Goal: Task Accomplishment & Management: Manage account settings

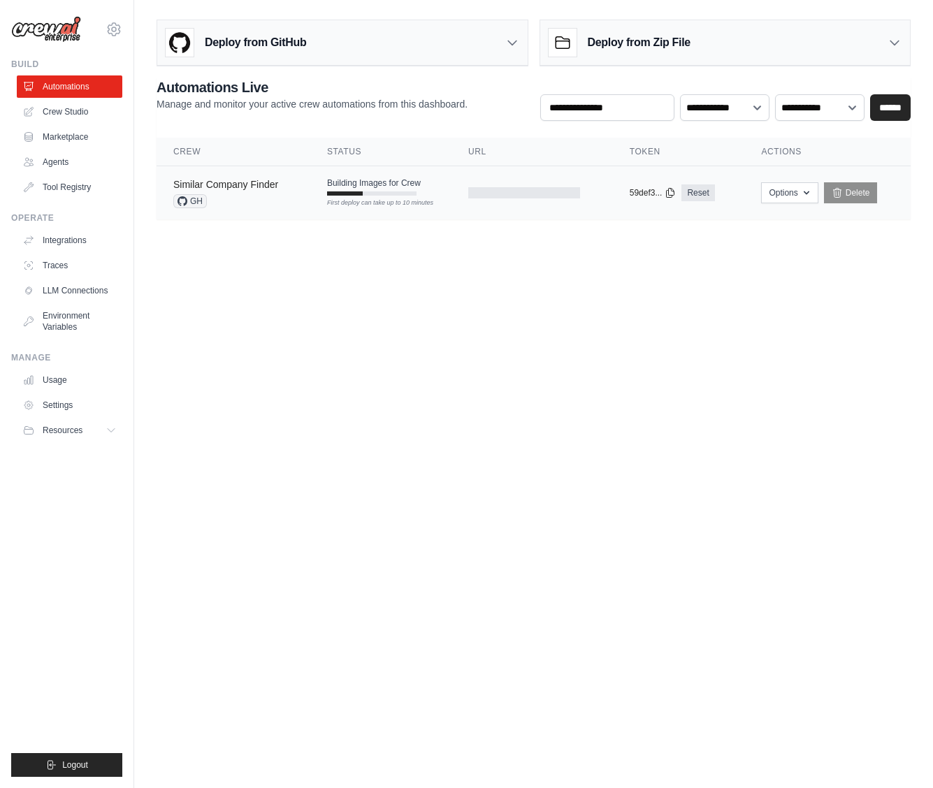
click at [256, 188] on link "Similar Company Finder" at bounding box center [225, 184] width 105 height 11
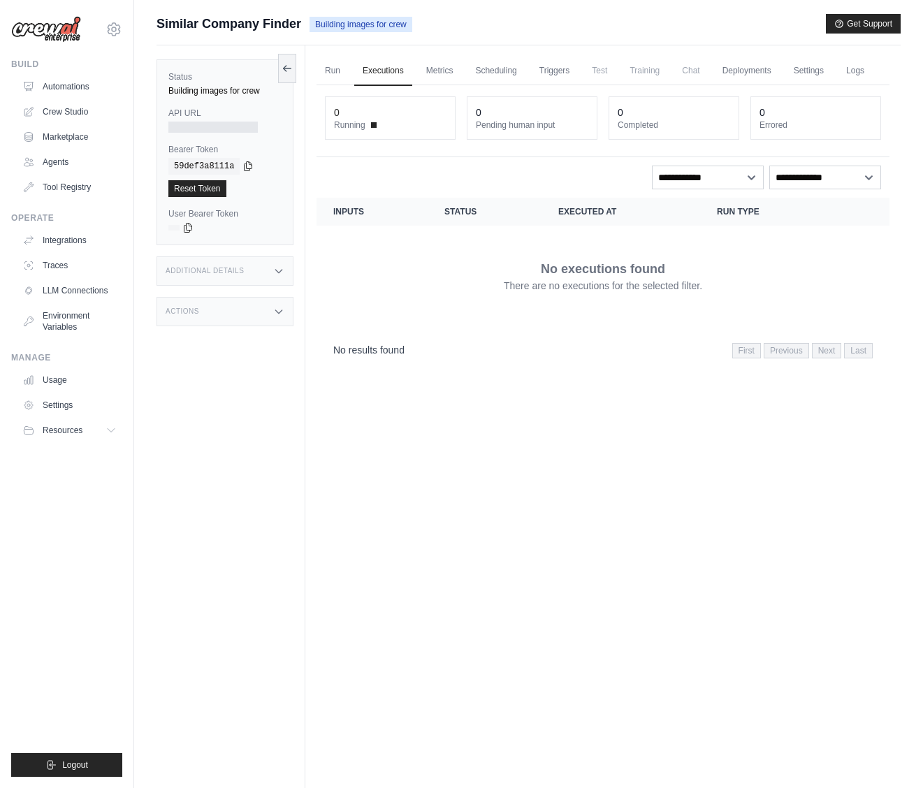
click at [217, 92] on div "Building images for crew" at bounding box center [224, 90] width 113 height 11
click at [284, 73] on button at bounding box center [287, 67] width 18 height 29
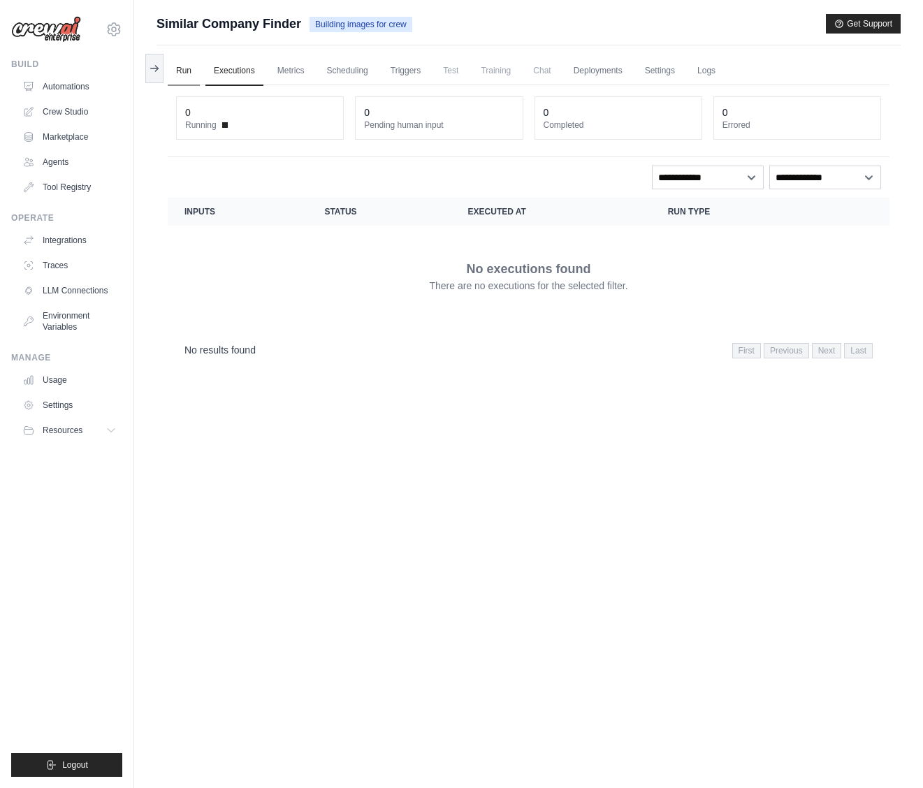
click at [189, 68] on link "Run" at bounding box center [184, 71] width 32 height 29
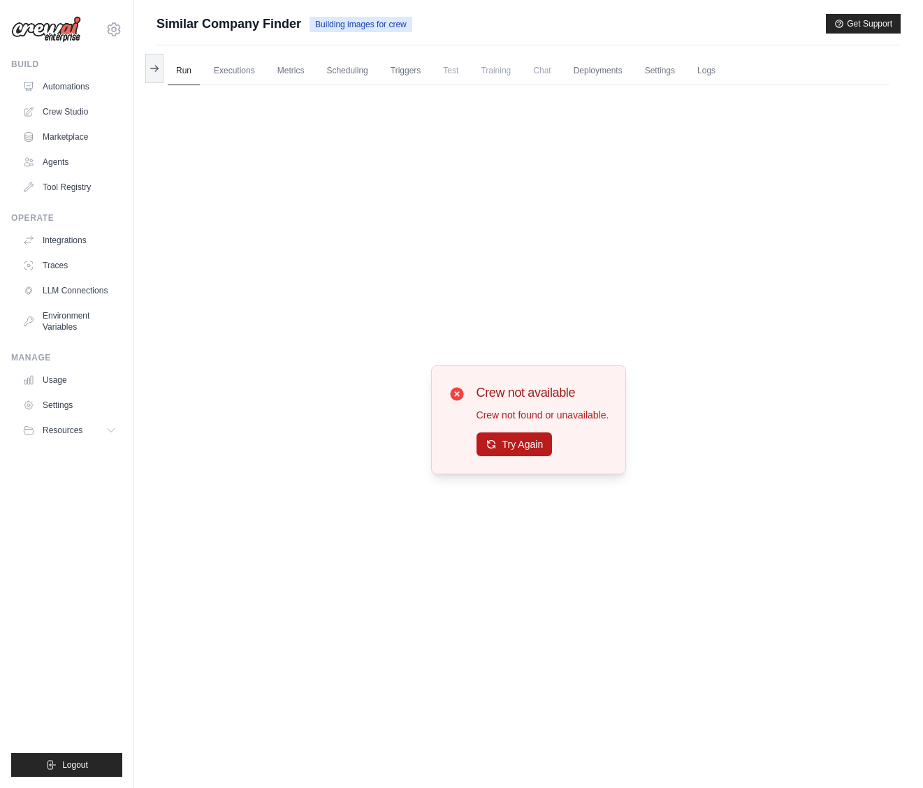
click at [525, 446] on button "Try Again" at bounding box center [514, 444] width 76 height 24
click at [159, 64] on icon at bounding box center [154, 67] width 11 height 11
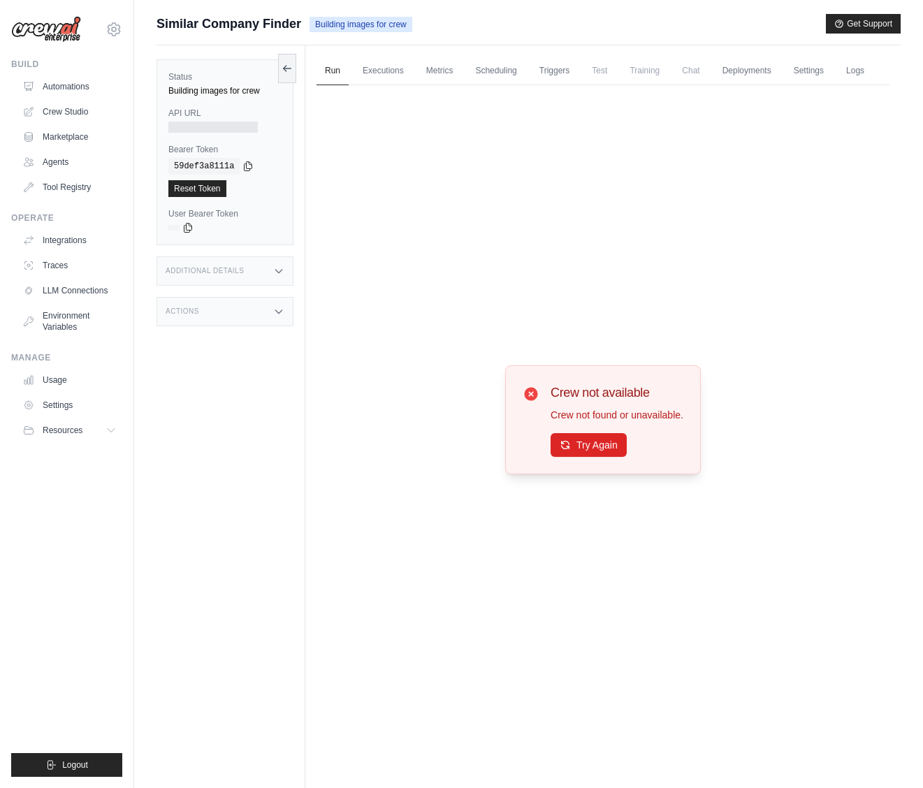
click at [363, 268] on div "Crew not available Crew not found or unavailable. Try Again" at bounding box center [602, 420] width 573 height 670
click at [178, 390] on div "Status Building images for crew API URL Bearer Token copied 59def3a8111a Reset …" at bounding box center [230, 439] width 149 height 788
click at [363, 30] on span "Building images for crew" at bounding box center [360, 24] width 103 height 15
click at [57, 83] on link "Automations" at bounding box center [70, 86] width 105 height 22
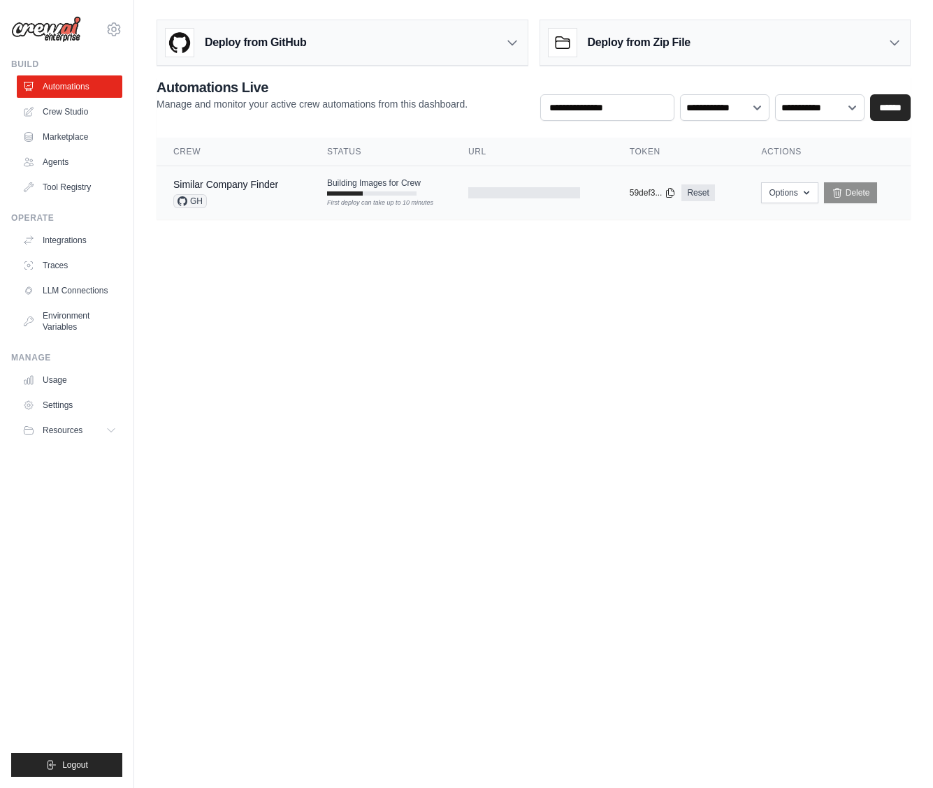
click at [504, 188] on div at bounding box center [524, 192] width 112 height 11
click at [41, 30] on img at bounding box center [46, 29] width 70 height 27
click at [115, 24] on icon at bounding box center [113, 29] width 17 height 17
click at [73, 406] on link "Settings" at bounding box center [70, 405] width 105 height 22
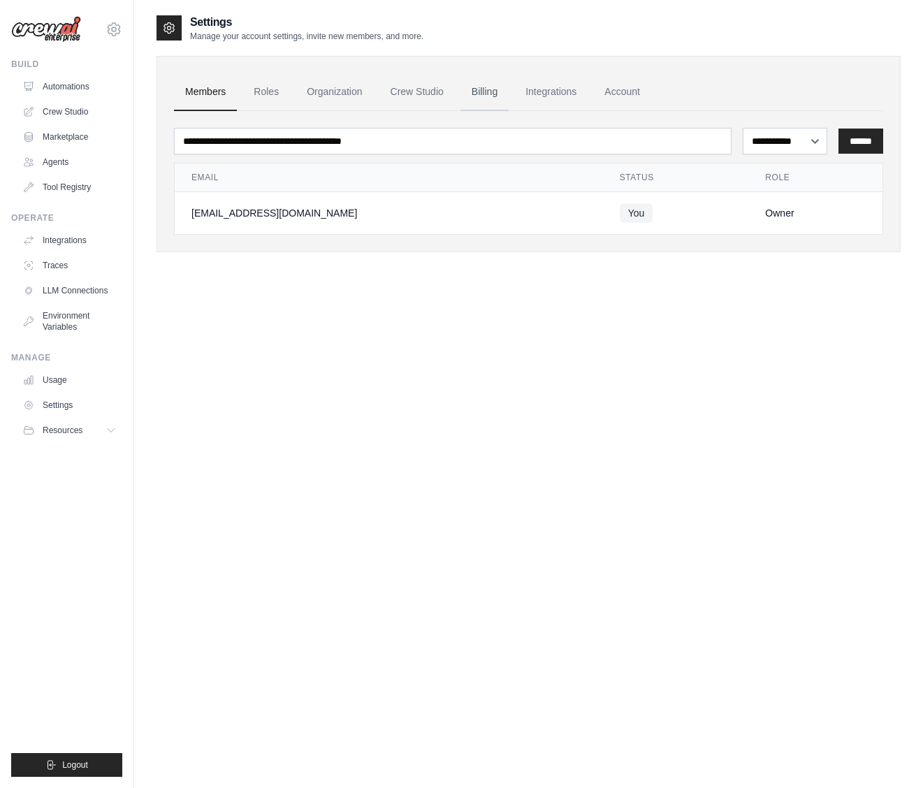
click at [500, 97] on link "Billing" at bounding box center [484, 92] width 48 height 38
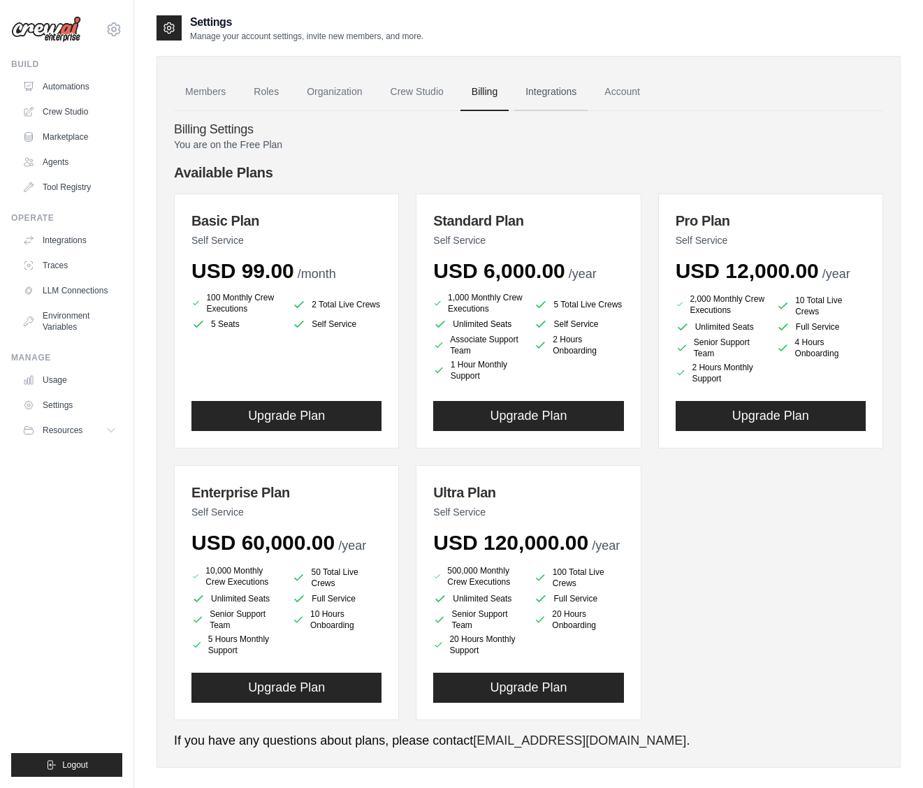
click at [545, 92] on link "Integrations" at bounding box center [550, 92] width 73 height 38
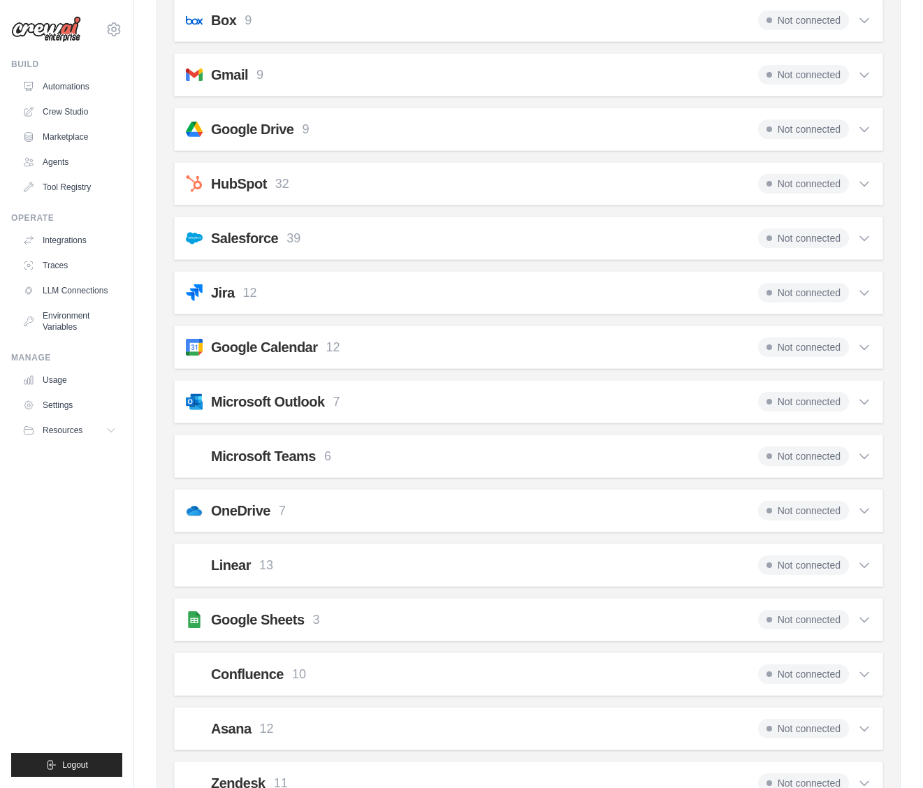
scroll to position [306, 0]
click at [362, 69] on div "Gmail 9 Not connected" at bounding box center [528, 74] width 685 height 20
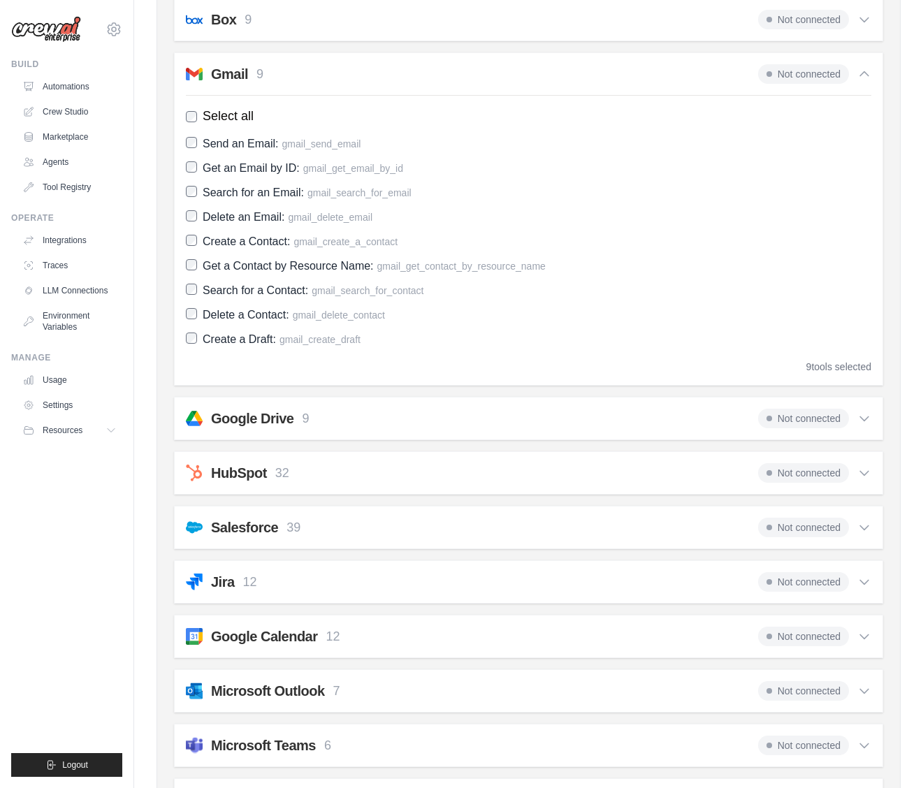
click at [362, 69] on div "Gmail 9 Not connected" at bounding box center [528, 74] width 685 height 20
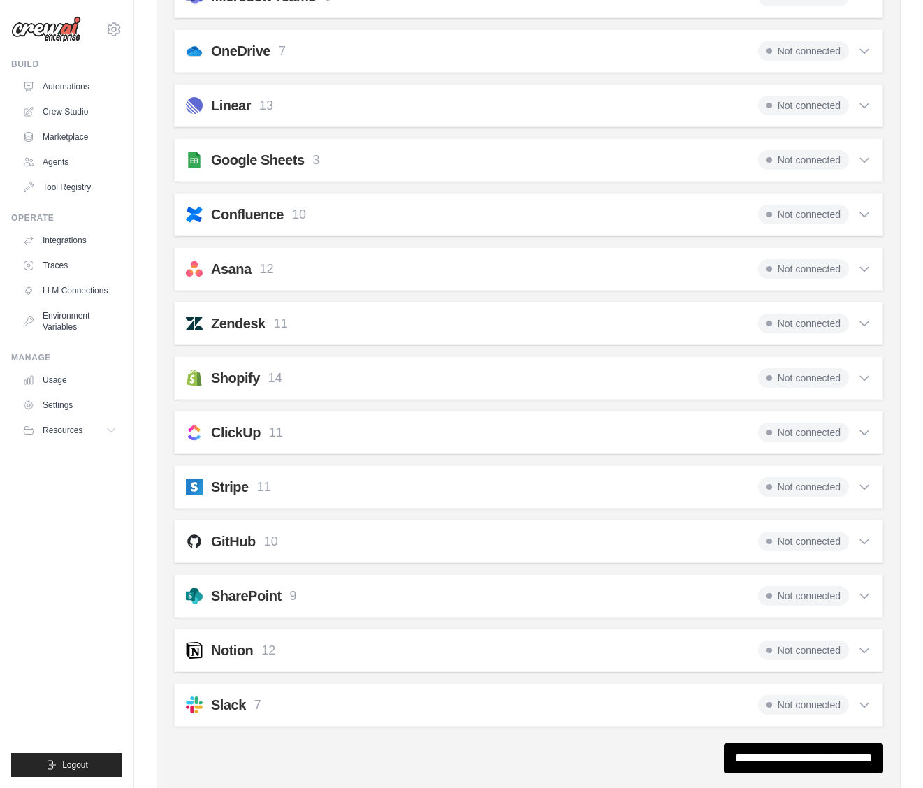
scroll to position [789, 0]
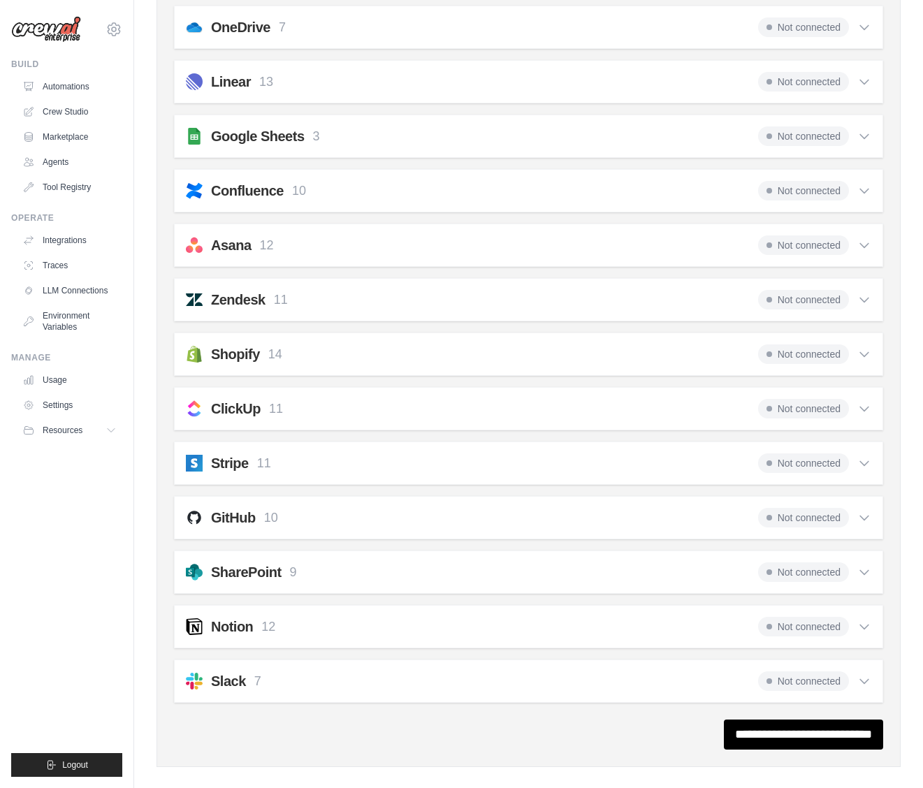
click at [328, 374] on div "Shopify 14 Not connected Select all Get Customers: shopify_get_customers Search…" at bounding box center [528, 353] width 709 height 43
click at [328, 364] on div "Shopify 14 Not connected Select all Get Customers: shopify_get_customers Search…" at bounding box center [528, 353] width 709 height 43
click at [314, 352] on div "Shopify 14 Not connected" at bounding box center [528, 354] width 685 height 20
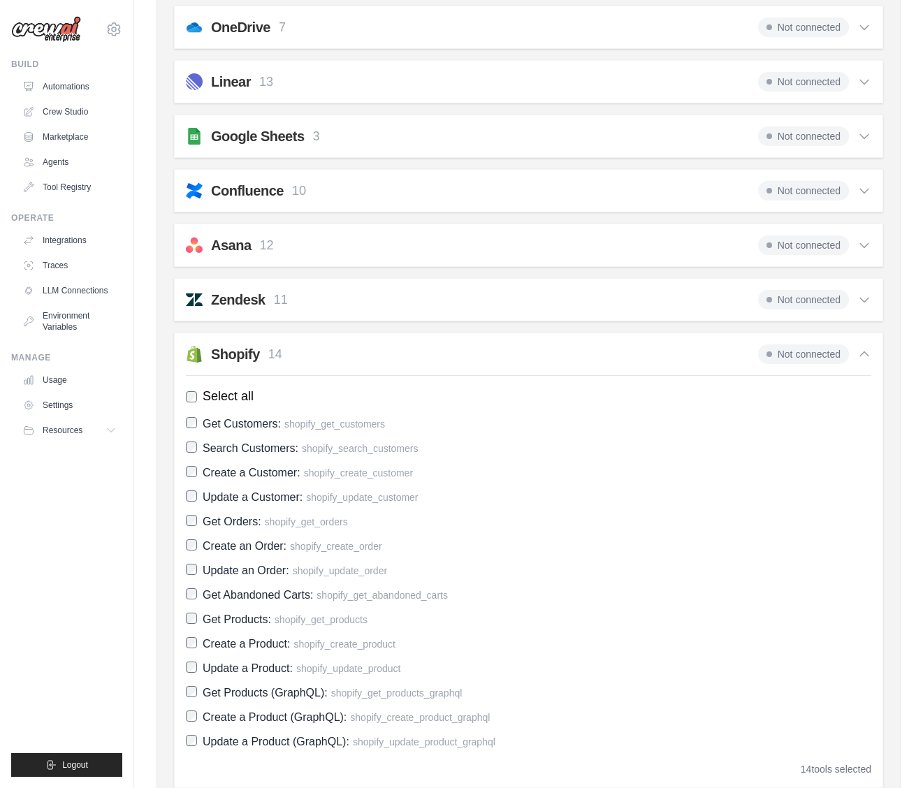
click at [314, 352] on div "Shopify 14 Not connected" at bounding box center [528, 354] width 685 height 20
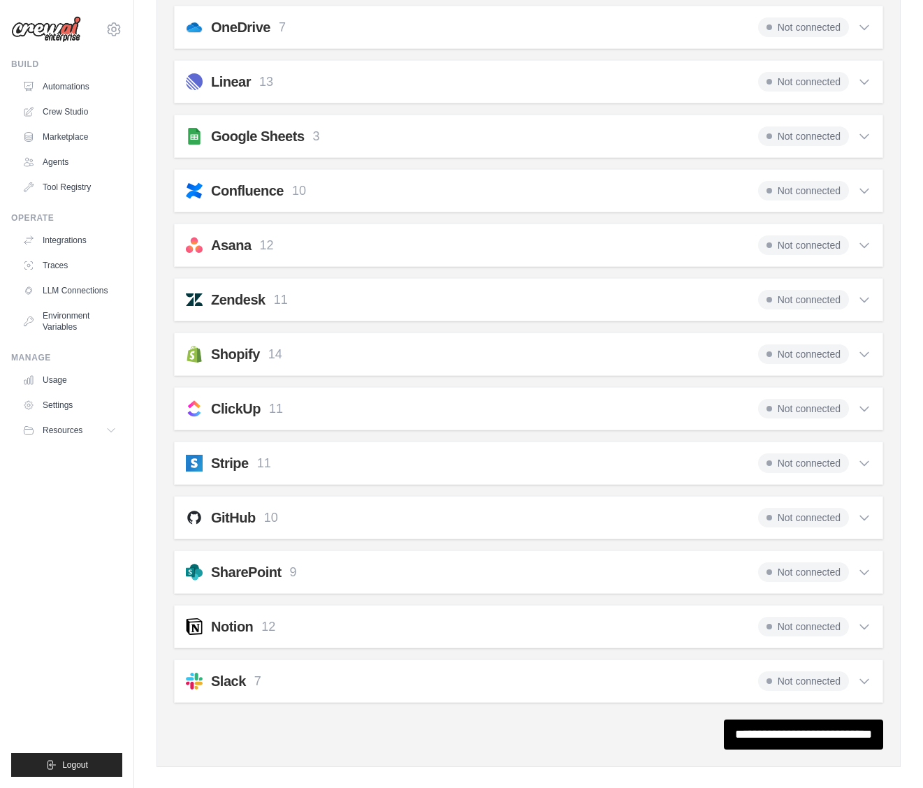
click at [268, 625] on p "12" at bounding box center [268, 626] width 14 height 19
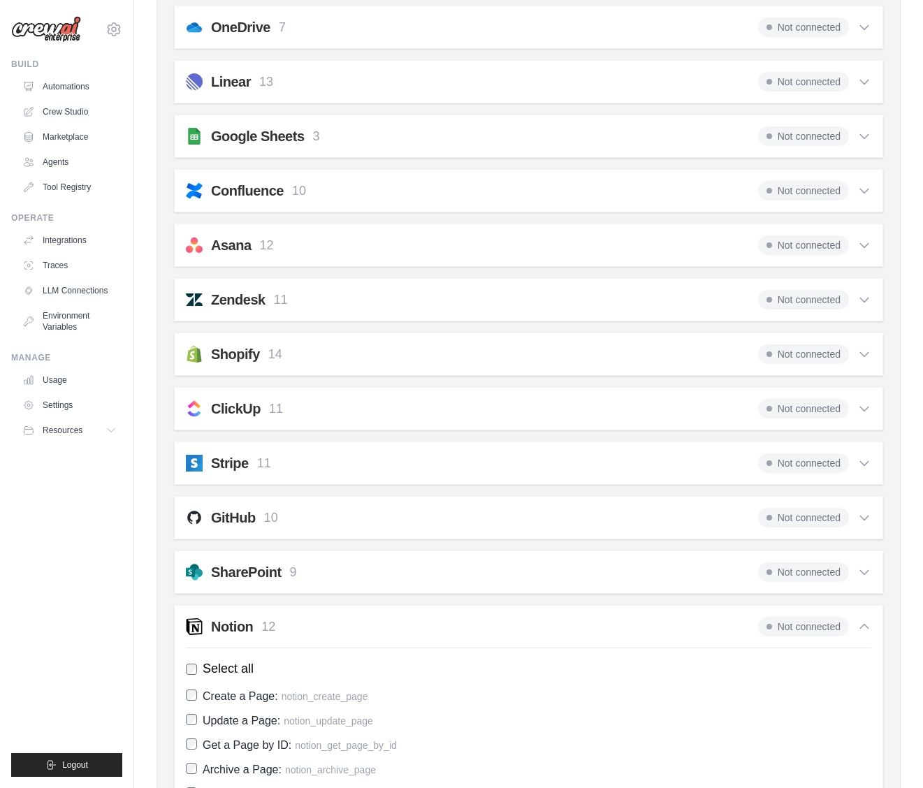
click at [268, 630] on p "12" at bounding box center [268, 626] width 14 height 19
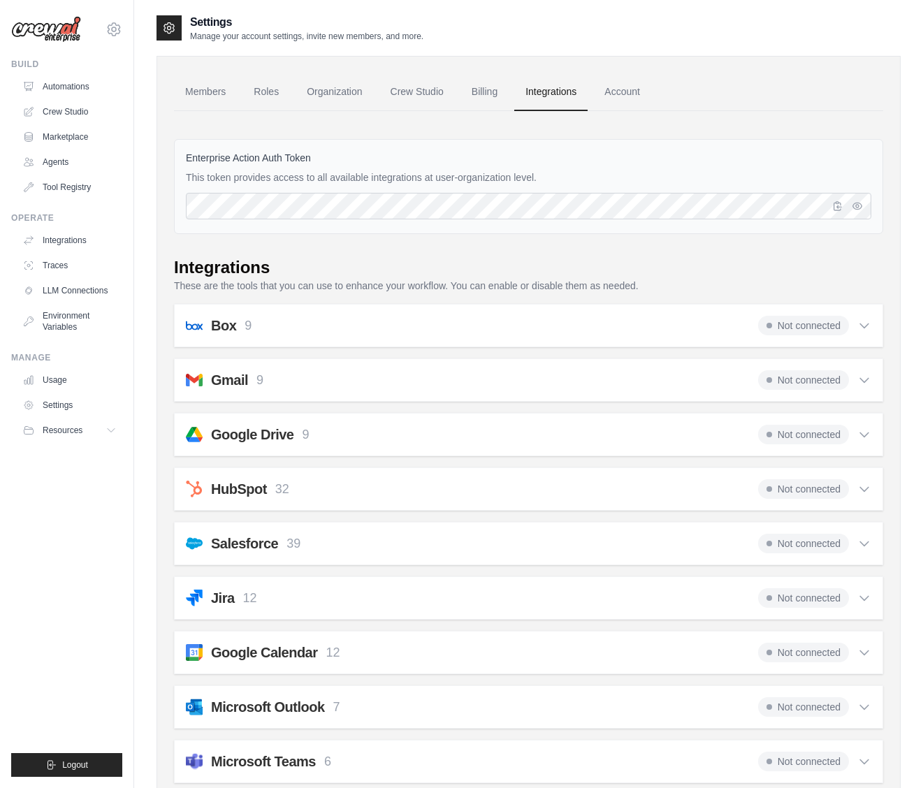
scroll to position [0, 0]
click at [858, 203] on icon "button" at bounding box center [856, 205] width 11 height 11
